Goal: Find specific page/section: Find specific page/section

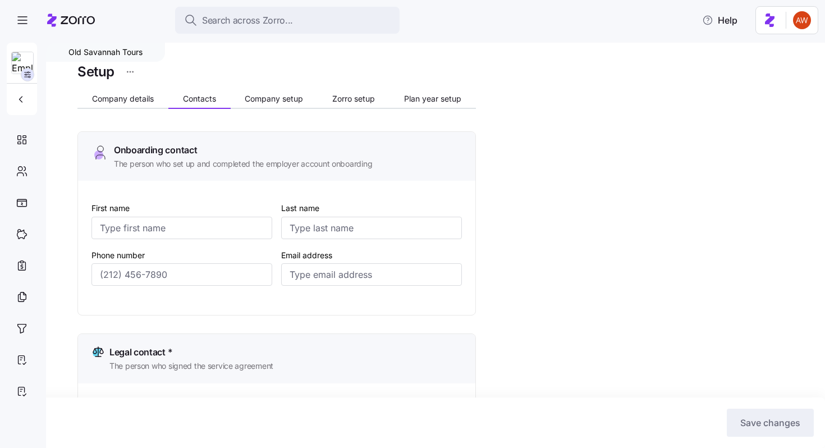
click at [230, 25] on span "Search across Zorro..." at bounding box center [247, 20] width 91 height 14
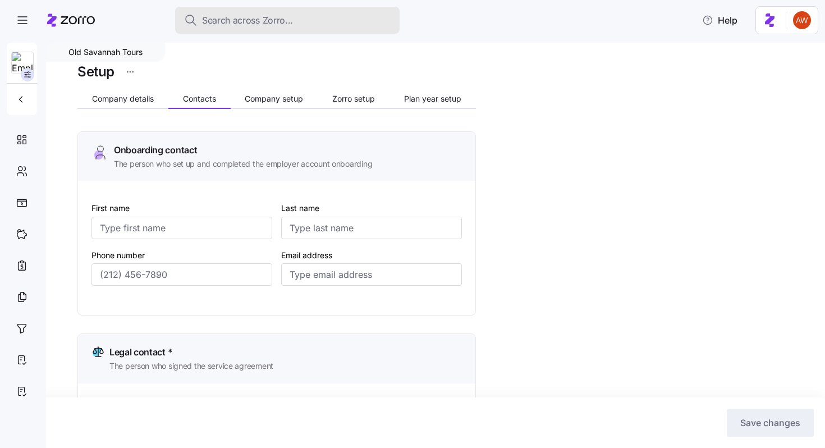
scroll to position [272, 0]
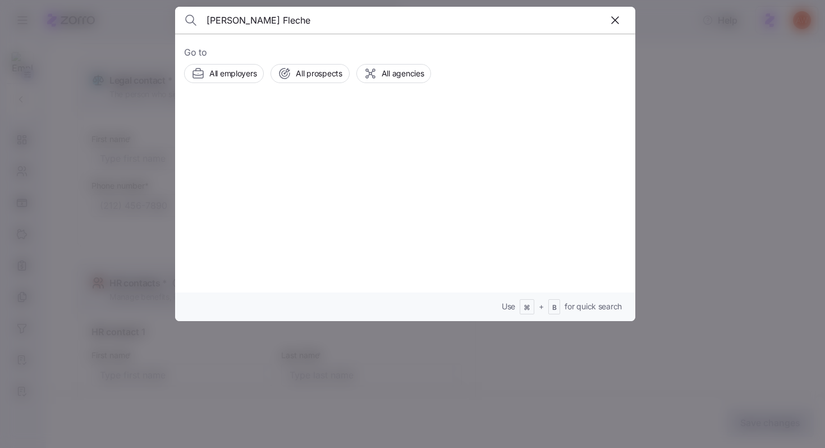
type input "[PERSON_NAME] Fleche"
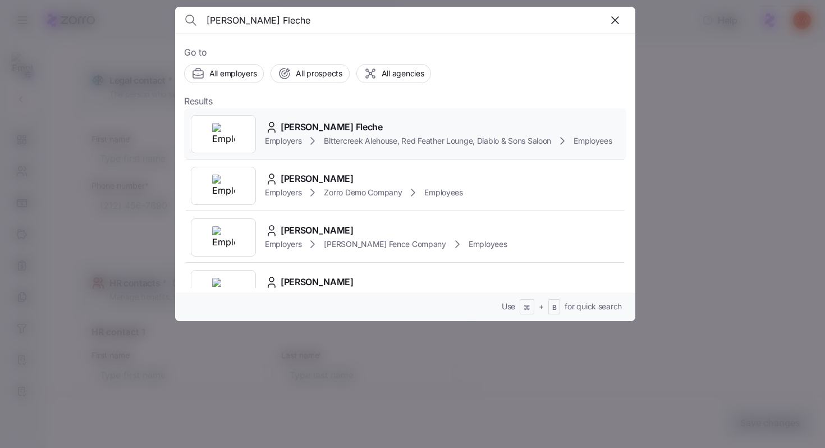
click at [301, 121] on span "[PERSON_NAME] Fleche" at bounding box center [332, 127] width 102 height 14
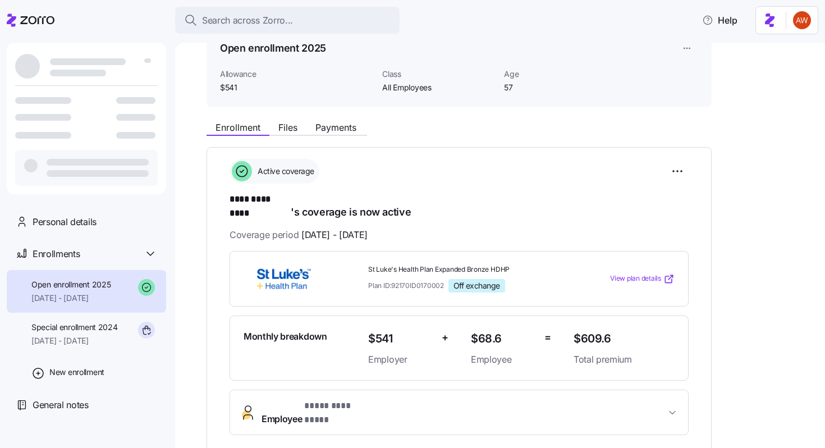
scroll to position [54, 0]
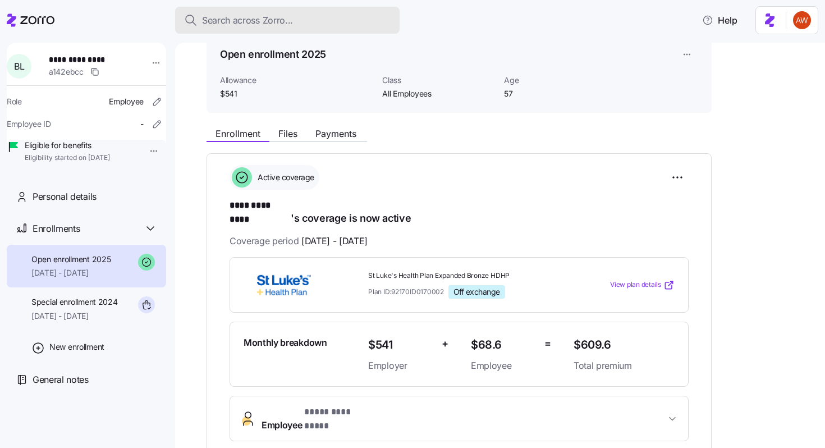
click at [235, 29] on button "Search across Zorro..." at bounding box center [287, 20] width 224 height 27
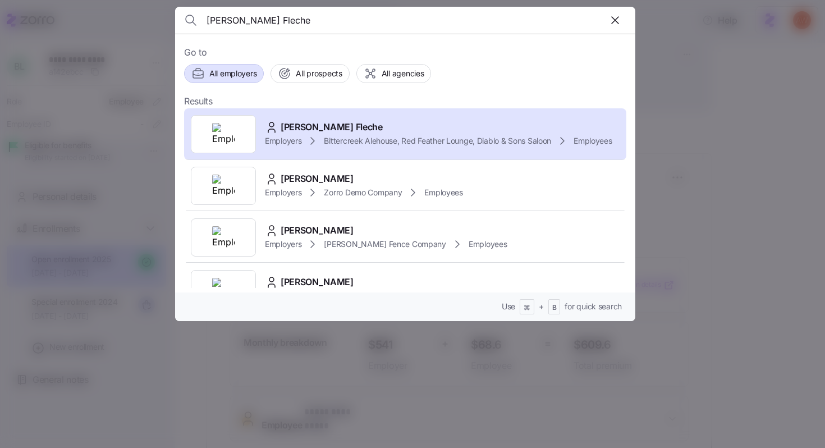
type input "[PERSON_NAME] Fleche"
click at [208, 74] on div "All employers" at bounding box center [223, 73] width 65 height 13
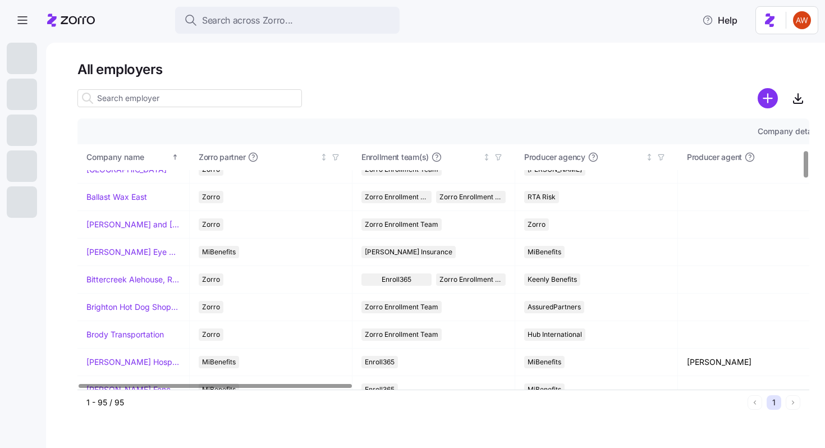
scroll to position [322, 0]
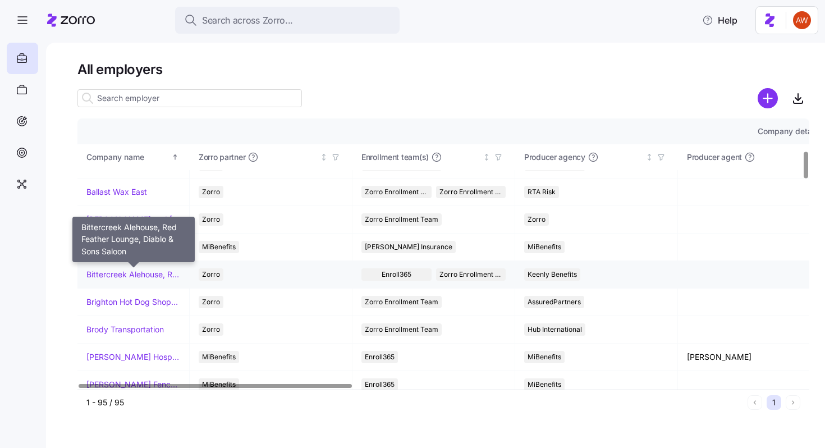
click at [127, 273] on link "Bittercreek Alehouse, Red Feather Lounge, Diablo & Sons Saloon" at bounding box center [133, 274] width 94 height 11
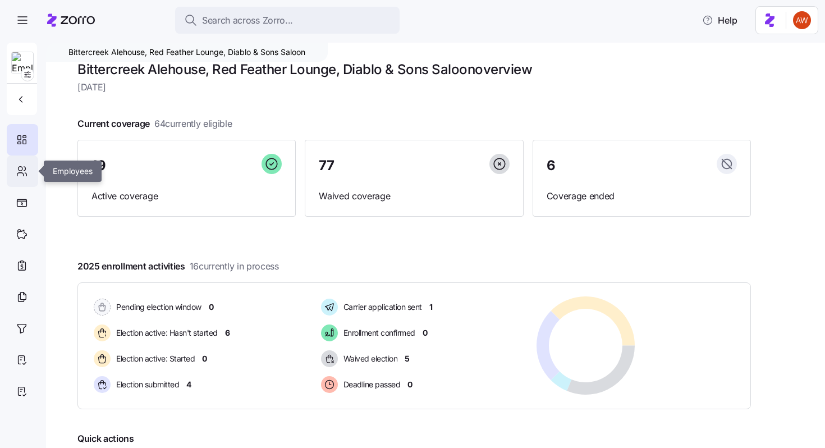
click at [25, 170] on icon at bounding box center [25, 169] width 2 height 4
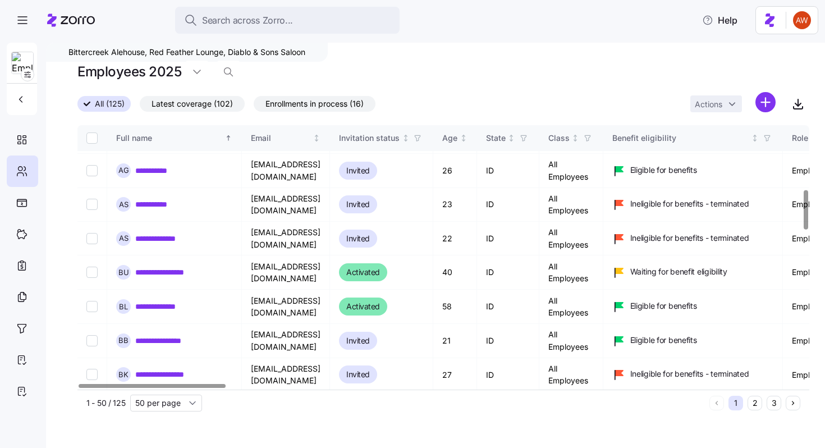
scroll to position [493, 0]
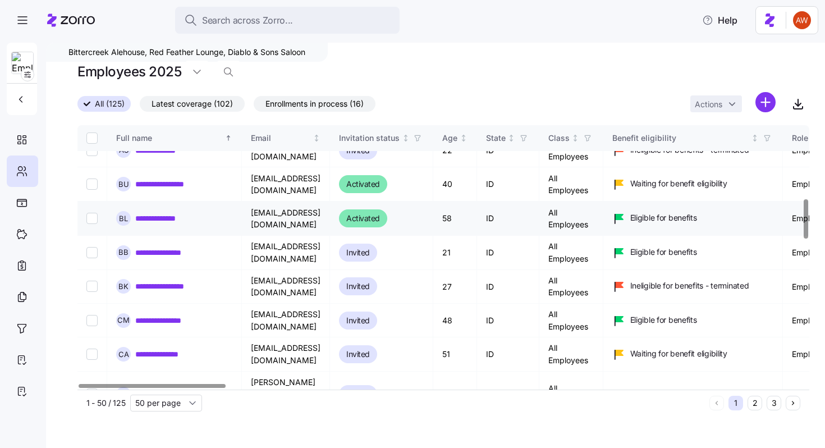
click at [164, 217] on link "**********" at bounding box center [163, 218] width 56 height 11
